Goal: Task Accomplishment & Management: Complete application form

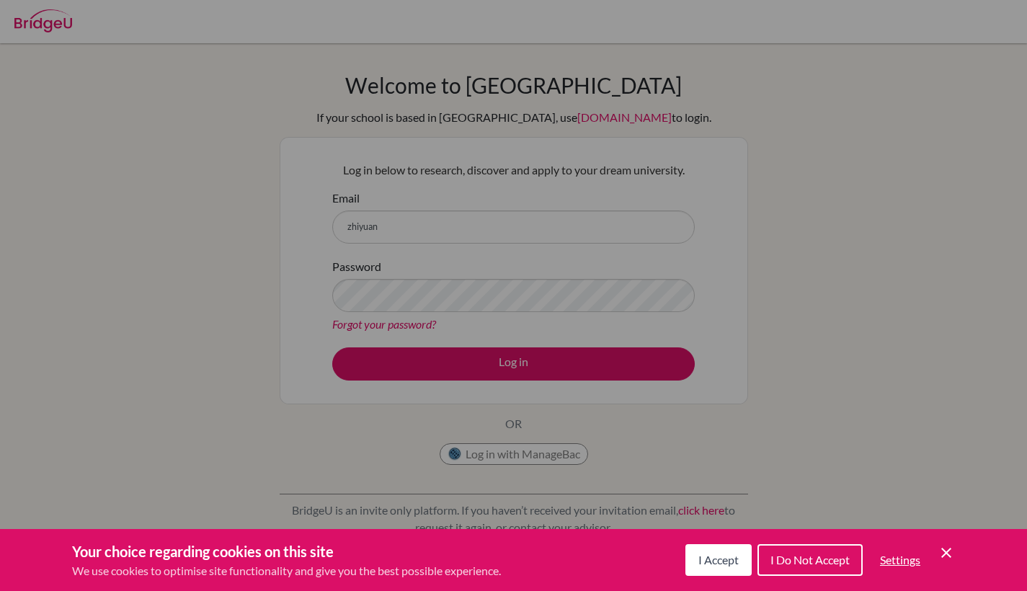
click at [726, 555] on span "I Accept" at bounding box center [718, 560] width 40 height 14
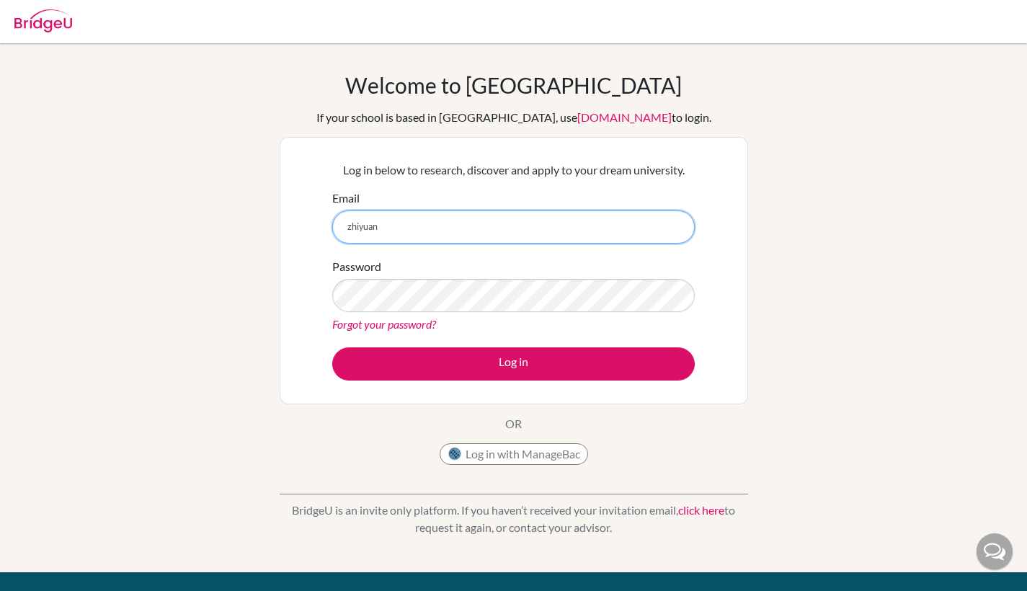
click at [401, 233] on input "zhiyuan" at bounding box center [513, 226] width 362 height 33
type input "[DOMAIN_NAME][EMAIL_ADDRESS][DOMAIN_NAME]"
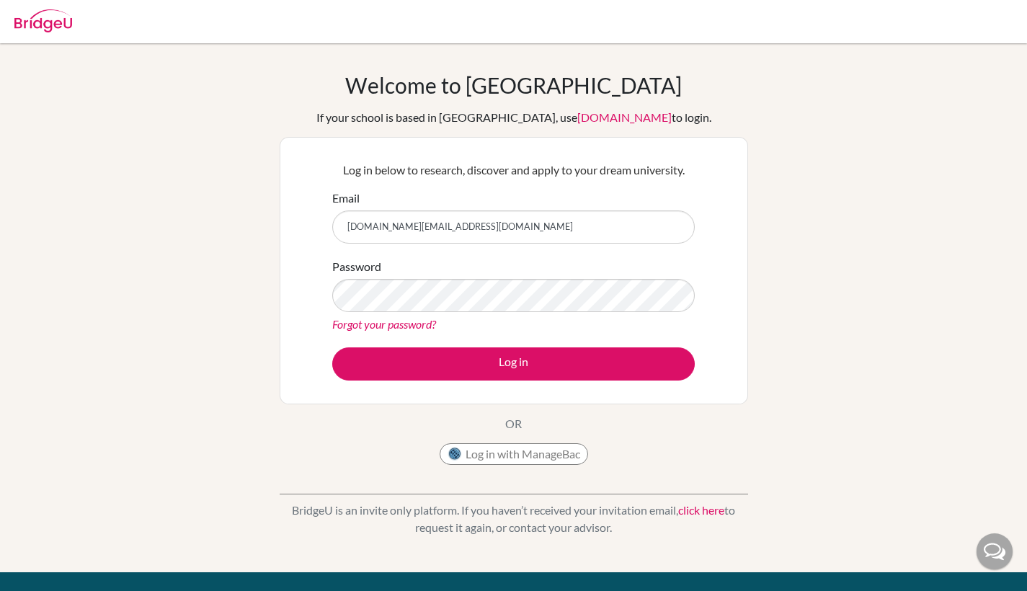
click at [301, 390] on div "Log in below to research, discover and apply to your dream university. Email zh…" at bounding box center [514, 270] width 468 height 267
click at [373, 323] on link "Forgot your password?" at bounding box center [384, 324] width 104 height 14
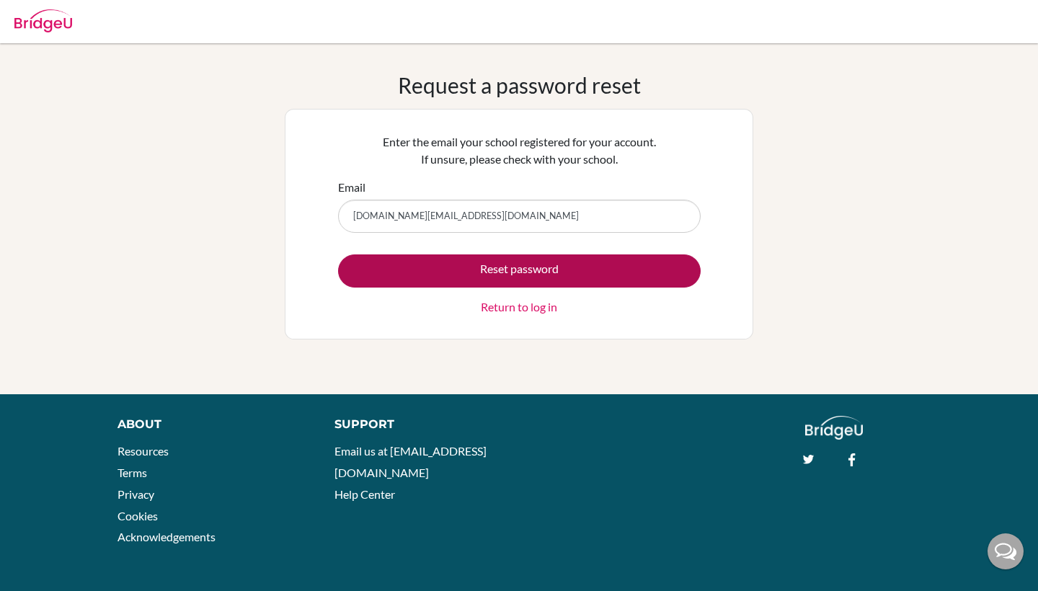
type input "[DOMAIN_NAME][EMAIL_ADDRESS][DOMAIN_NAME]"
click at [628, 277] on button "Reset password" at bounding box center [519, 270] width 362 height 33
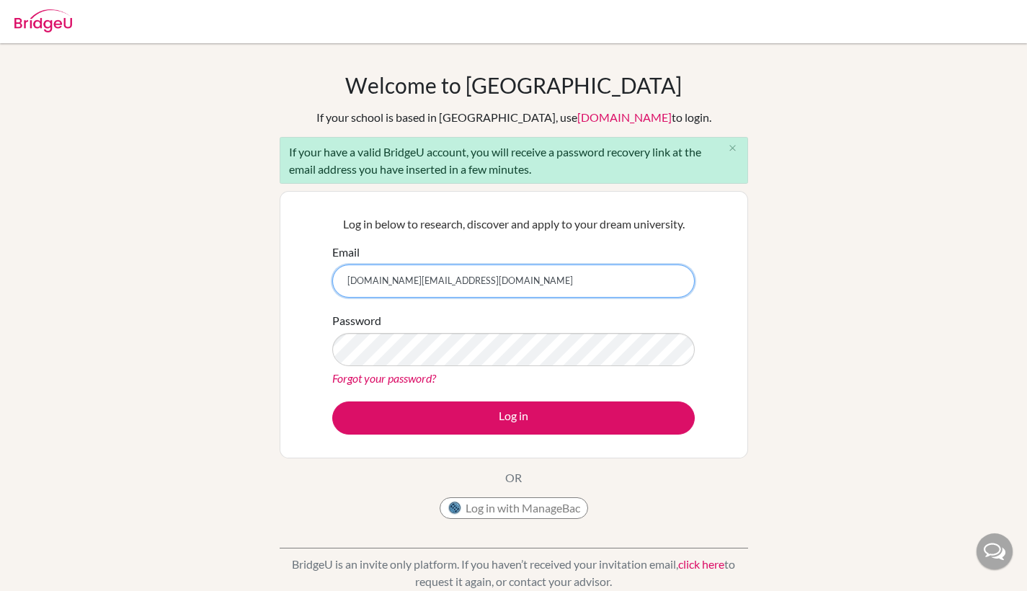
type input "[DOMAIN_NAME][EMAIL_ADDRESS][DOMAIN_NAME]"
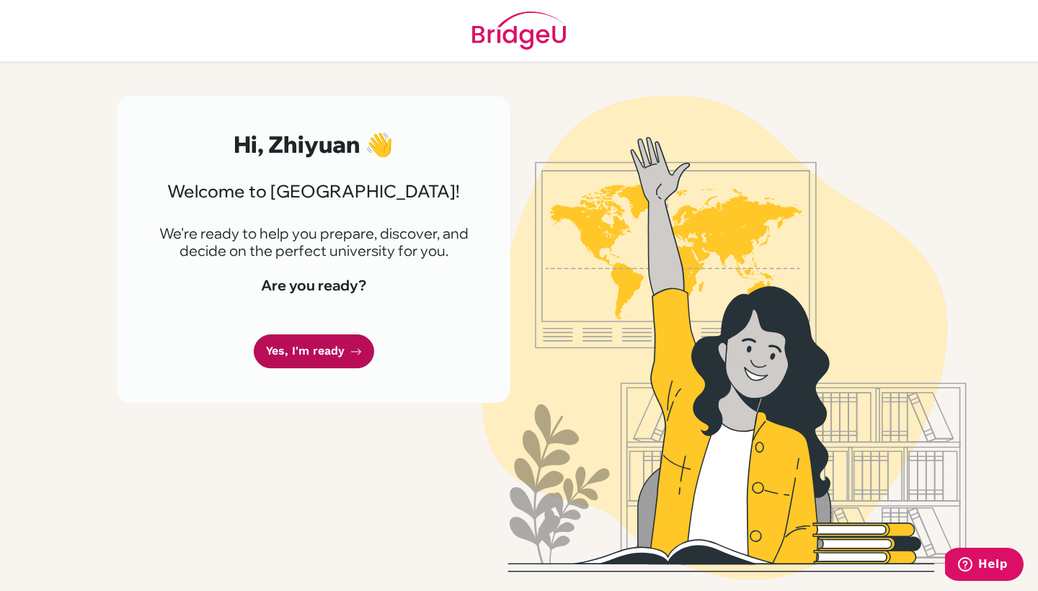
click at [329, 350] on link "Yes, I'm ready" at bounding box center [314, 351] width 120 height 34
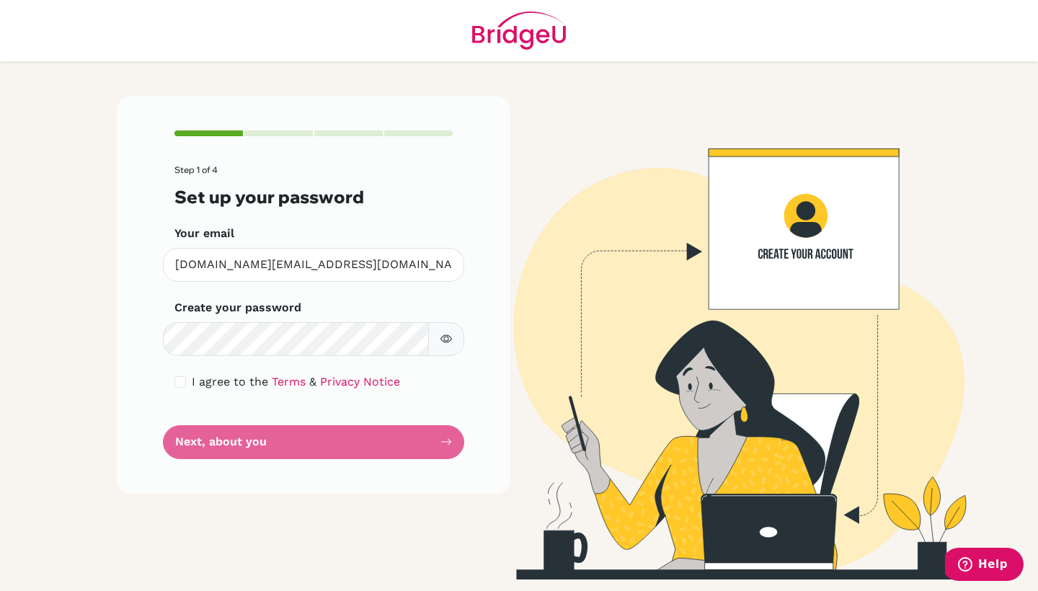
click at [179, 378] on input "checkbox" at bounding box center [180, 382] width 12 height 12
checkbox input "true"
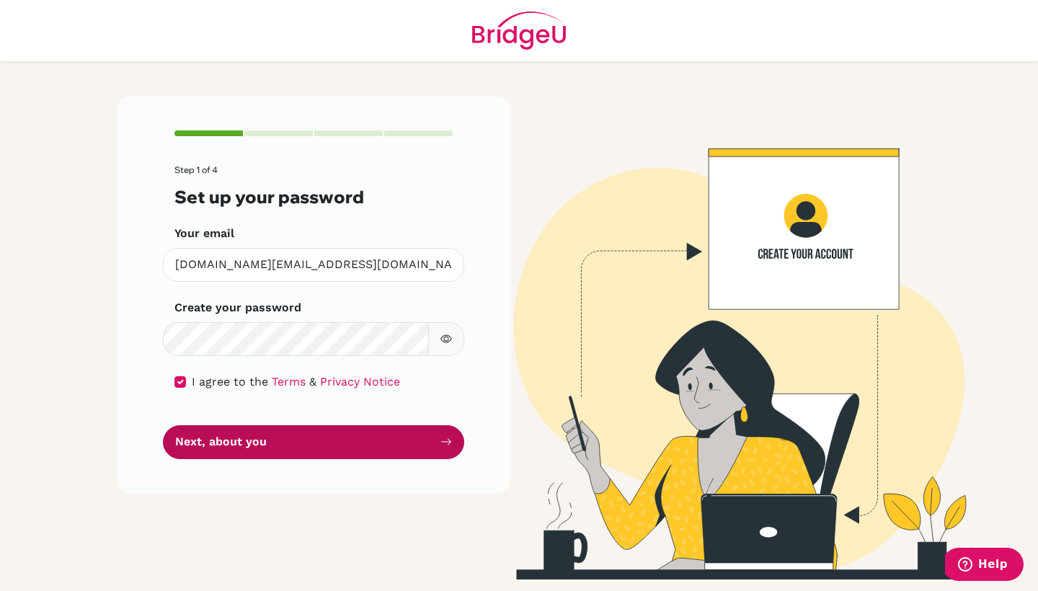
click at [252, 451] on button "Next, about you" at bounding box center [313, 442] width 301 height 34
